Goal: Check status

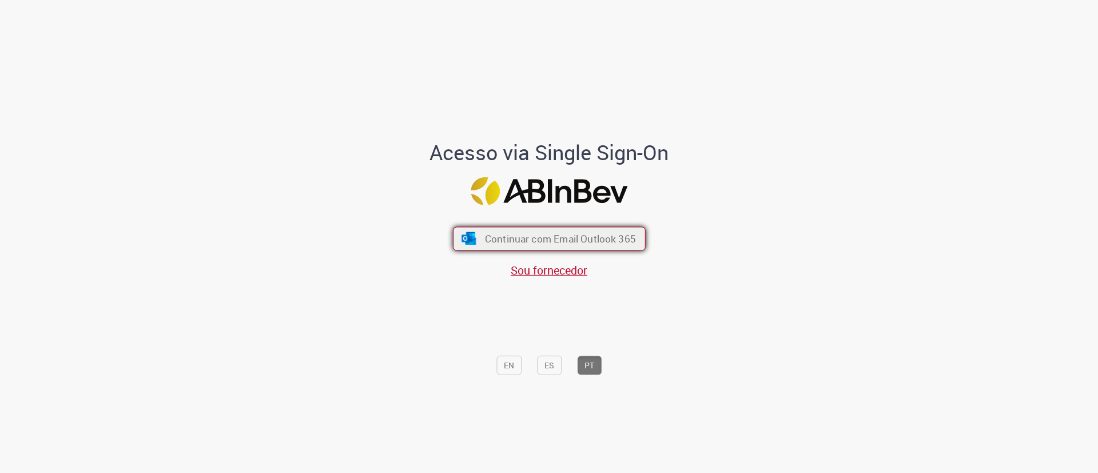
click at [531, 238] on span "Continuar com Email Outlook 365" at bounding box center [559, 238] width 151 height 13
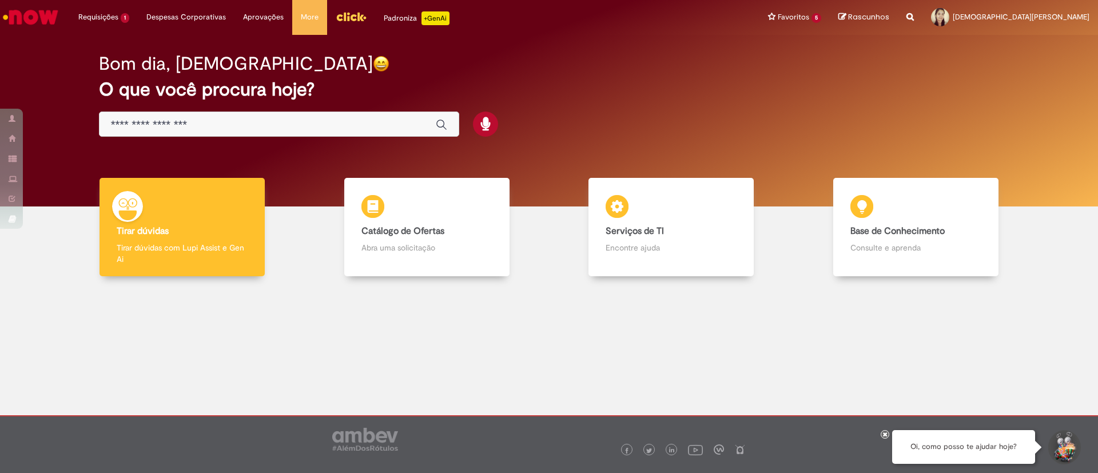
click at [886, 434] on icon at bounding box center [885, 434] width 5 height 6
click at [425, 313] on div at bounding box center [549, 365] width 1081 height 161
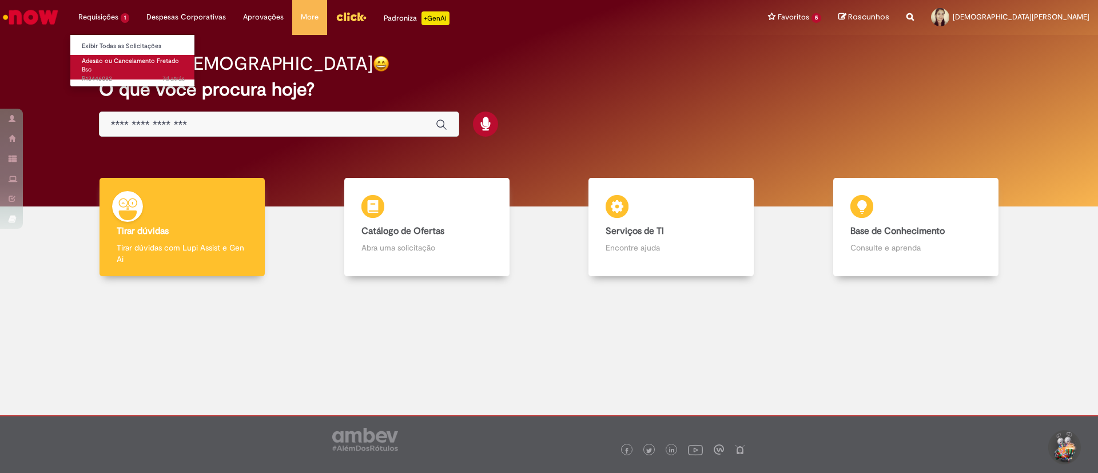
click at [116, 62] on span "Adesão ou Cancelamento Fretado Bsc" at bounding box center [130, 66] width 97 height 18
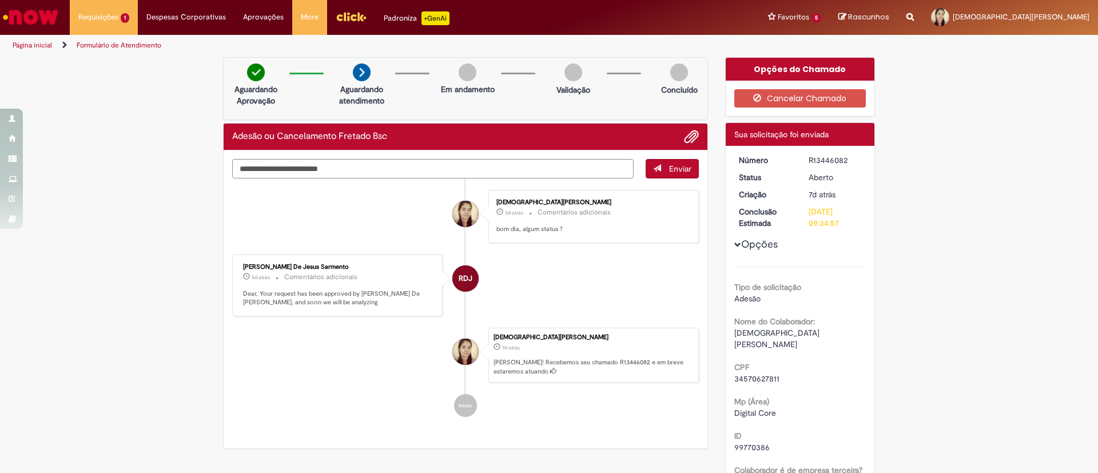
click at [31, 8] on img "Ir para a Homepage" at bounding box center [30, 17] width 59 height 23
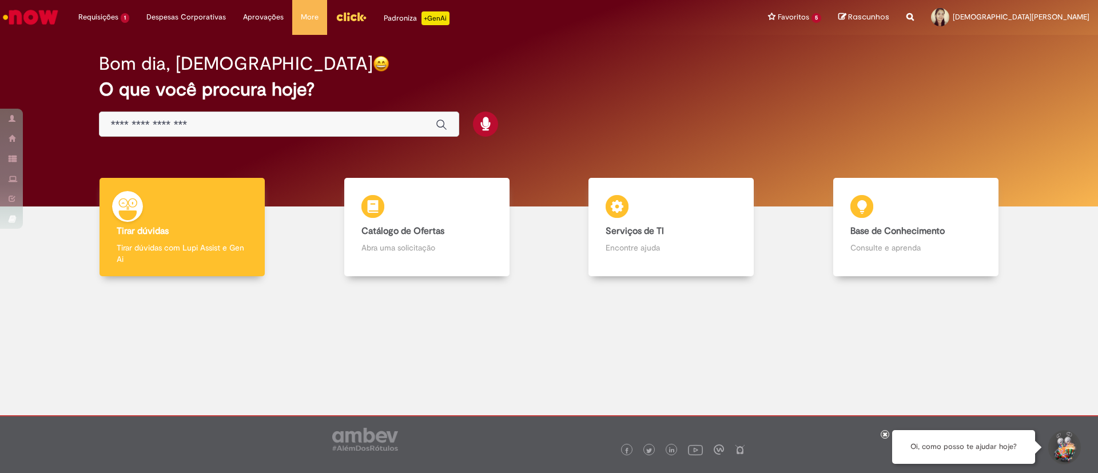
click at [421, 292] on div at bounding box center [549, 365] width 1081 height 161
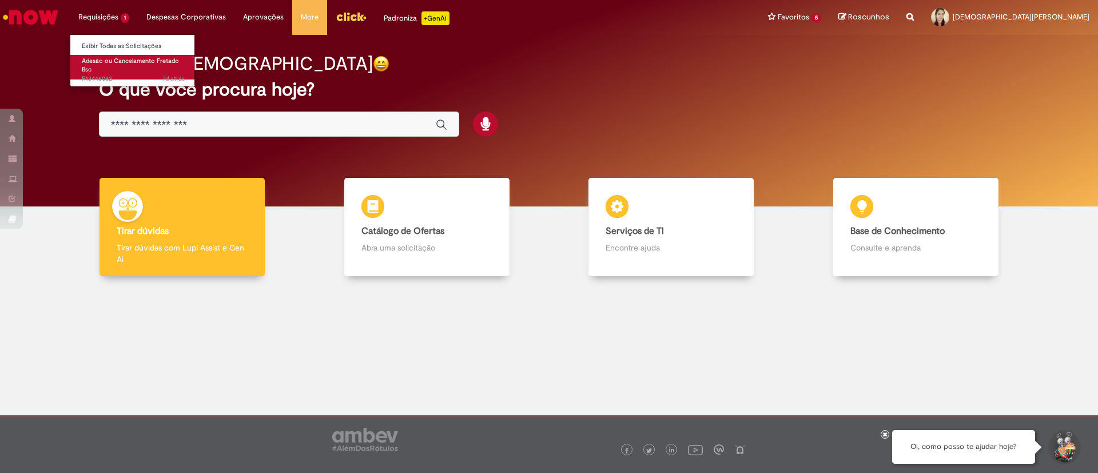
click at [97, 64] on span "Adesão ou Cancelamento Fretado Bsc" at bounding box center [130, 66] width 97 height 18
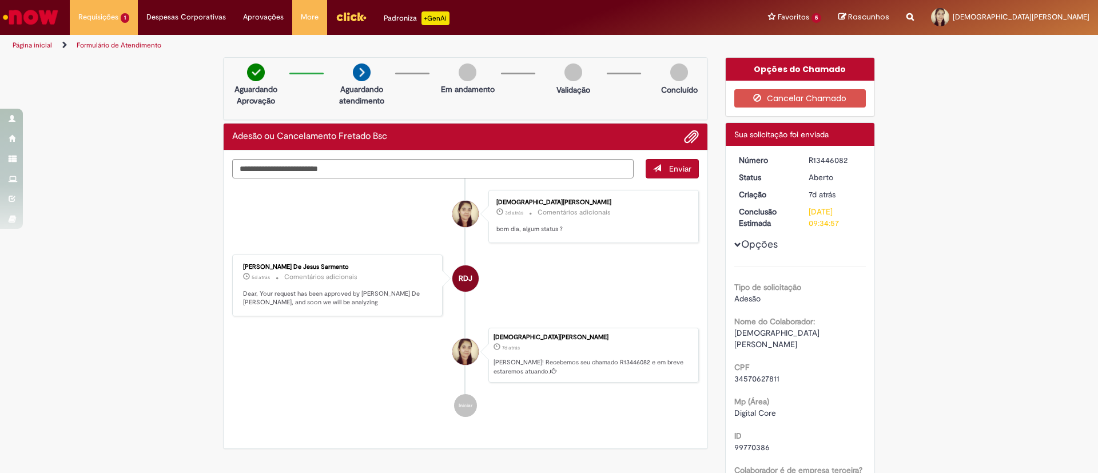
click at [562, 105] on div "Aguardando Aprovação Aguardando atendimento Em andamento Validação Concluído" at bounding box center [465, 88] width 485 height 63
click at [107, 65] on link "Adesão ou Cancelamento Fretado Bsc 7d atrás 7 dias atrás R13446082" at bounding box center [133, 67] width 126 height 25
